Goal: Complete application form

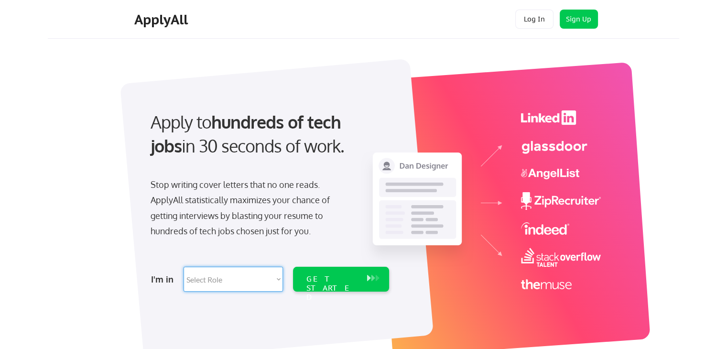
click at [254, 283] on select "Select Role Software Engineering Product Management Customer Success Sales UI/U…" at bounding box center [232, 279] width 99 height 25
select select ""it_security""
click at [183, 267] on select "Select Role Software Engineering Product Management Customer Success Sales UI/U…" at bounding box center [232, 279] width 99 height 25
select select ""it_security""
click at [334, 280] on div "GET STARTED" at bounding box center [331, 288] width 51 height 28
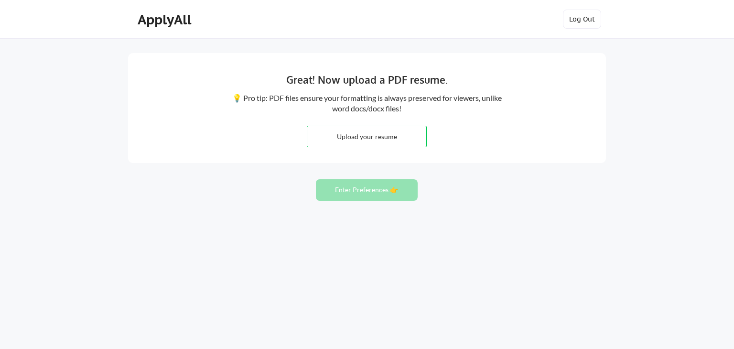
click at [363, 142] on input "file" at bounding box center [366, 136] width 119 height 21
type input "C:\fakepath\[PERSON_NAME](Gen_AI).pdf"
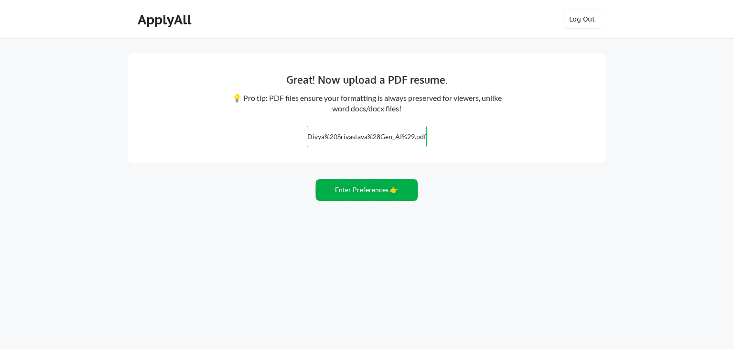
click at [386, 193] on button "Enter Preferences 👉" at bounding box center [367, 190] width 102 height 22
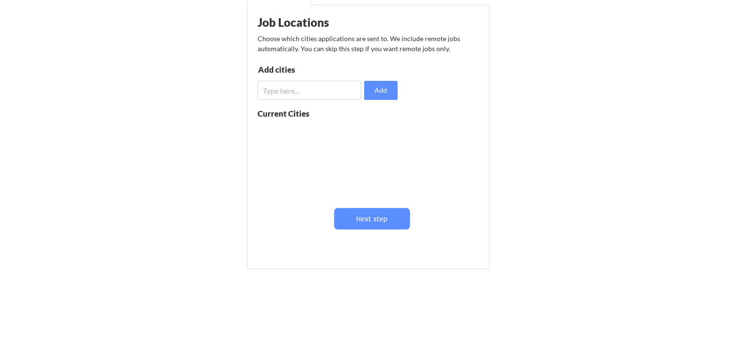
scroll to position [119, 0]
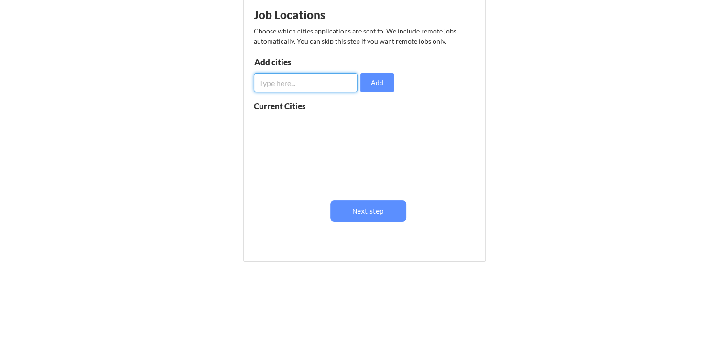
click at [316, 89] on input "input" at bounding box center [306, 82] width 104 height 19
type input "Pune"
click at [373, 79] on button "Add" at bounding box center [376, 82] width 33 height 19
click at [276, 81] on input "input" at bounding box center [306, 82] width 104 height 19
type input "Mohali"
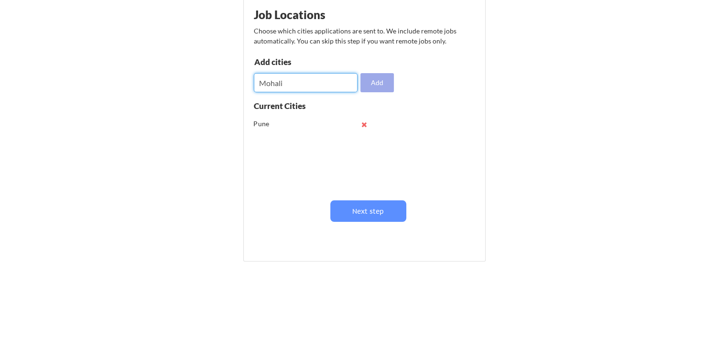
click at [383, 83] on button "Add" at bounding box center [376, 82] width 33 height 19
click at [271, 78] on input "input" at bounding box center [306, 82] width 104 height 19
type input "Gurgaon"
click at [379, 80] on button "Add" at bounding box center [376, 82] width 33 height 19
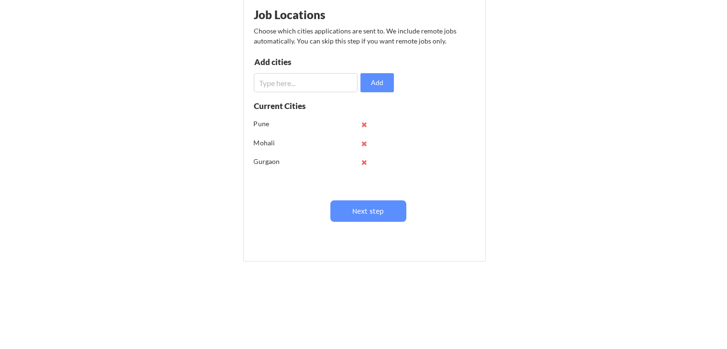
click at [284, 83] on input "input" at bounding box center [306, 82] width 104 height 19
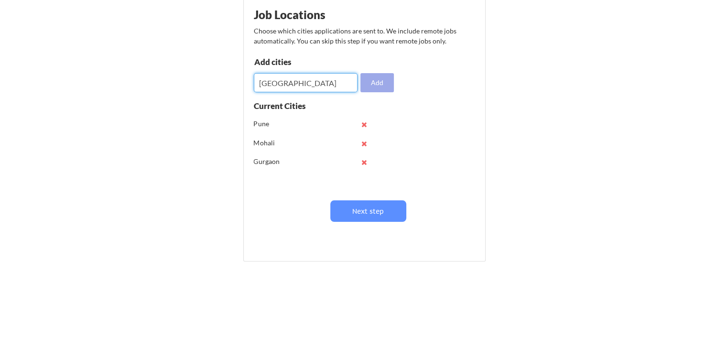
type input "Delhi"
click at [371, 85] on button "Add" at bounding box center [376, 82] width 33 height 19
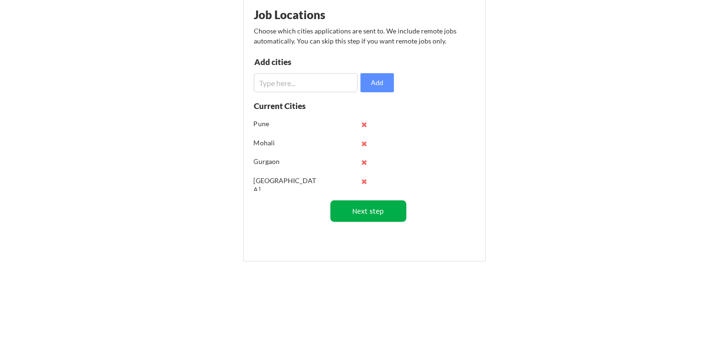
click at [360, 215] on button "Next step" at bounding box center [368, 211] width 76 height 22
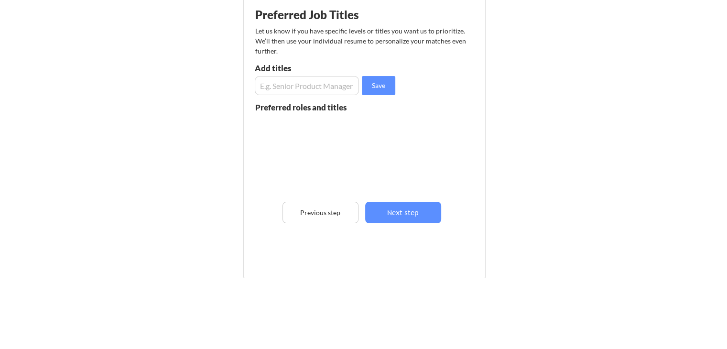
click at [302, 88] on input "input" at bounding box center [307, 85] width 104 height 19
type input "AI Prompt Engineer"
click at [373, 93] on button "Save" at bounding box center [378, 85] width 33 height 19
click at [311, 86] on input "input" at bounding box center [307, 85] width 104 height 19
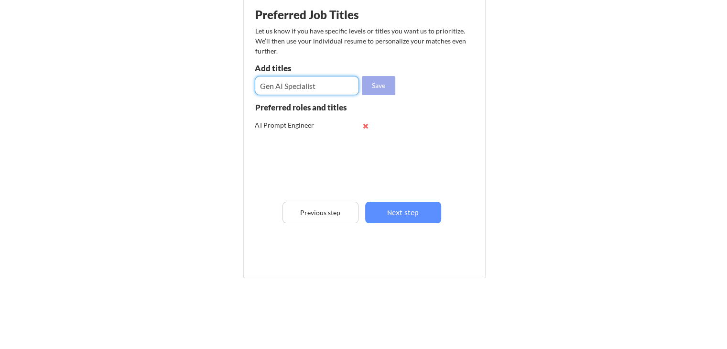
type input "Gen AI Specialist"
click at [382, 86] on button "Save" at bounding box center [378, 85] width 33 height 19
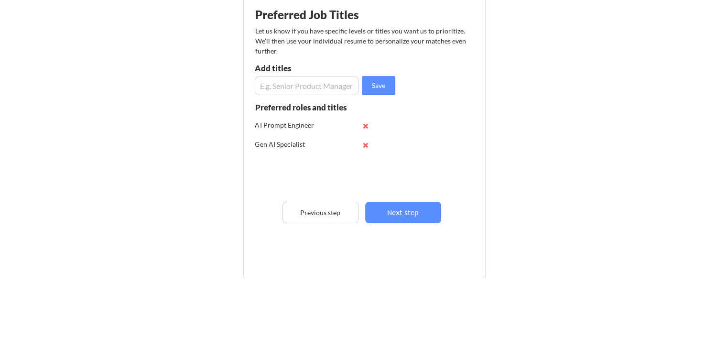
click at [272, 86] on input "input" at bounding box center [307, 85] width 104 height 19
type input "AI Engineer"
click at [362, 89] on button "Save" at bounding box center [378, 85] width 33 height 19
click at [342, 80] on input "input" at bounding box center [307, 85] width 104 height 19
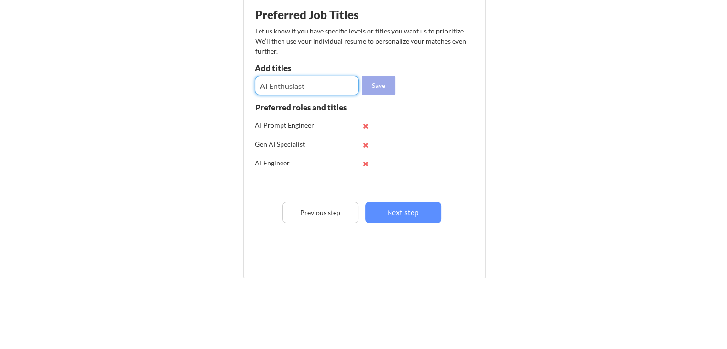
type input "AI Enthusiast"
click at [378, 85] on button "Save" at bounding box center [378, 85] width 33 height 19
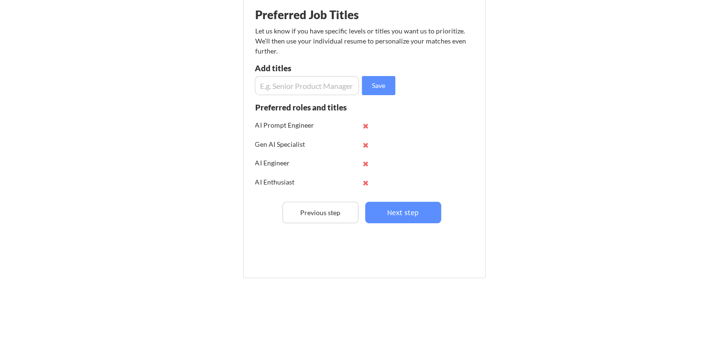
click at [410, 223] on div "Preferred Job Titles Let us know if you have specific levels or titles you want…" at bounding box center [366, 135] width 236 height 266
click at [411, 219] on button "Next step" at bounding box center [403, 213] width 76 height 22
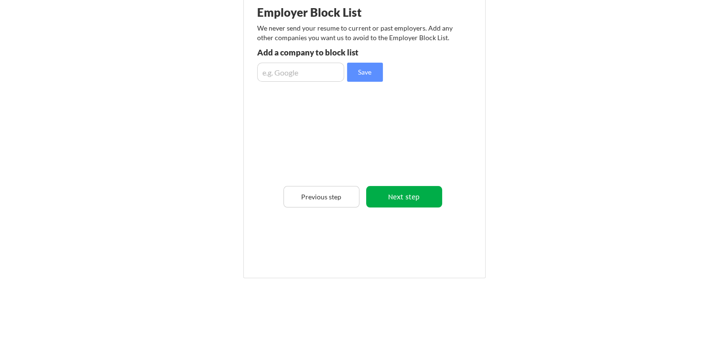
click at [405, 199] on button "Next step" at bounding box center [404, 197] width 76 height 22
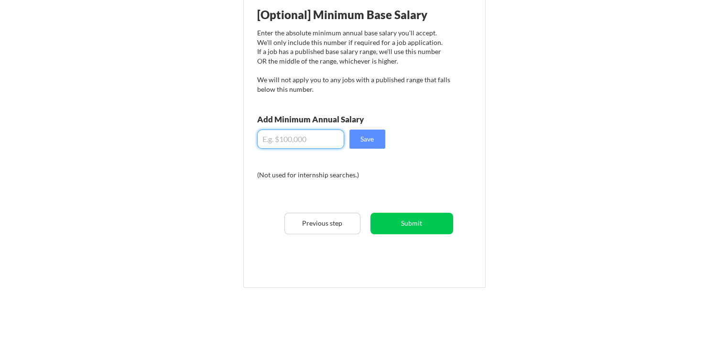
click at [298, 136] on input "input" at bounding box center [300, 138] width 87 height 19
click at [302, 145] on input "input" at bounding box center [300, 138] width 87 height 19
type input "$23,000"
click at [367, 144] on button "Save" at bounding box center [367, 138] width 36 height 19
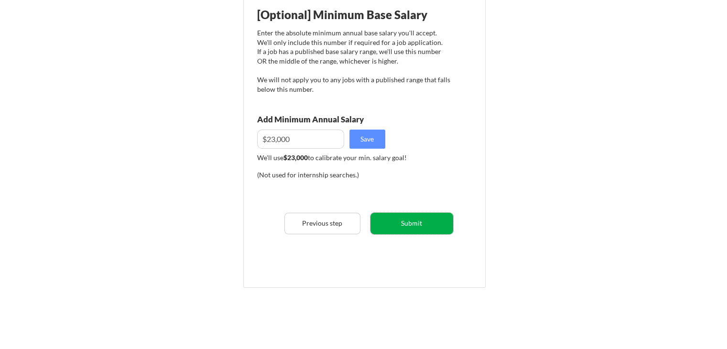
click at [393, 219] on button "Submit" at bounding box center [411, 224] width 83 height 22
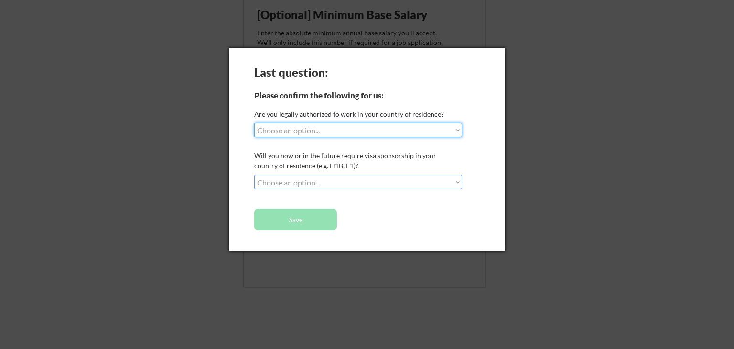
click at [433, 131] on select "Choose an option... Yes, I am a US Citizen Yes, I am a Canadian Citizen Yes, I …" at bounding box center [358, 130] width 208 height 14
select select ""no__i_am_not__yet__authorized""
click at [254, 123] on select "Choose an option... Yes, I am a US Citizen Yes, I am a Canadian Citizen Yes, I …" at bounding box center [358, 130] width 208 height 14
click at [338, 181] on select "Choose an option... No, I will not need sponsorship Yes, I will need sponsorship" at bounding box center [358, 182] width 208 height 14
select select ""yes__i_will_need_sponsorship""
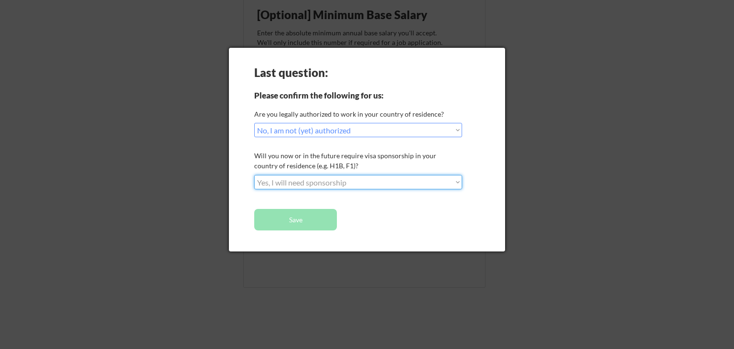
click at [254, 175] on select "Choose an option... No, I will not need sponsorship Yes, I will need sponsorship" at bounding box center [358, 182] width 208 height 14
click at [313, 222] on button "Save" at bounding box center [295, 220] width 83 height 22
